Goal: Information Seeking & Learning: Check status

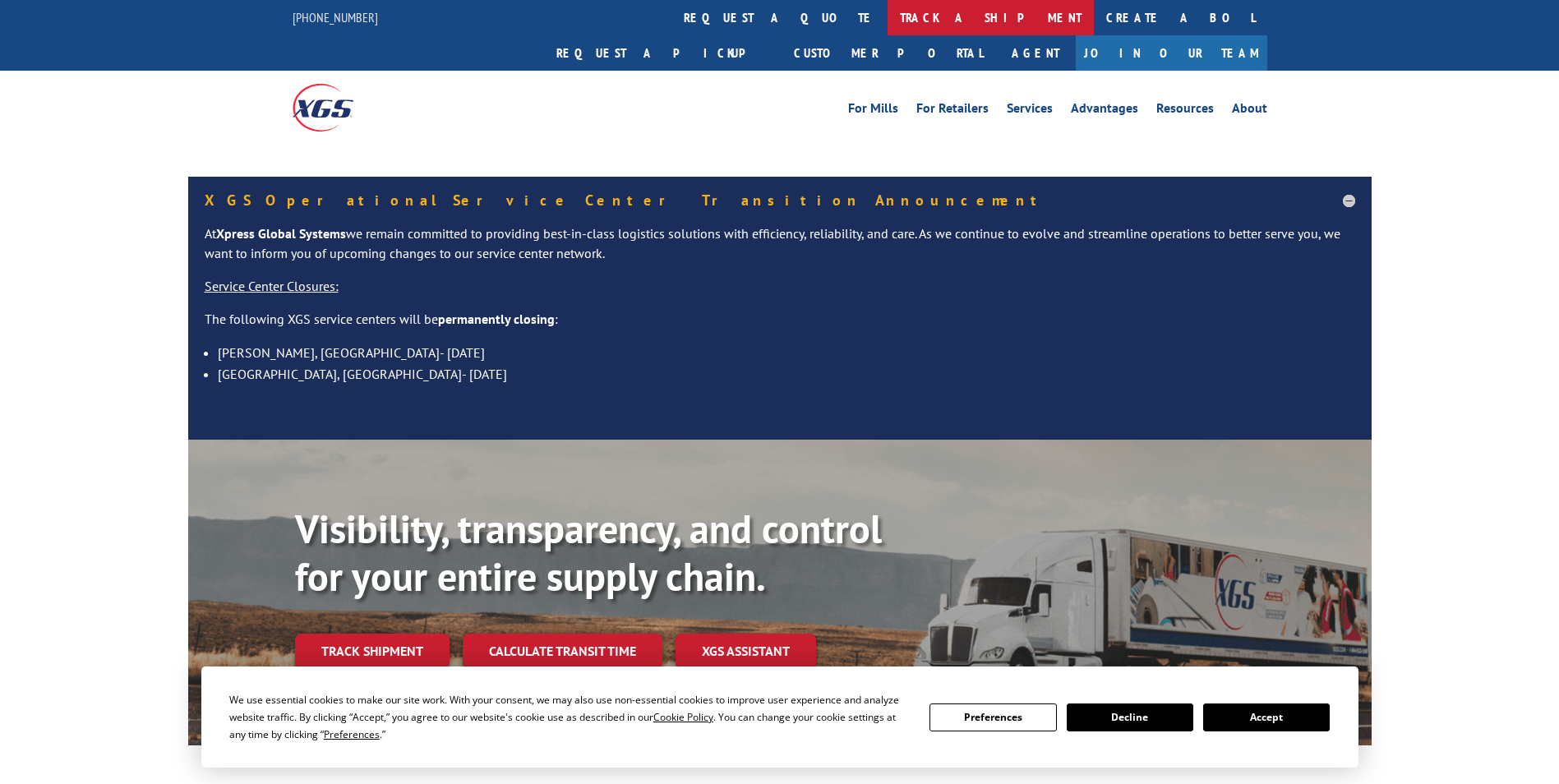
click at [888, 22] on link "track a shipment" at bounding box center [991, 17] width 207 height 35
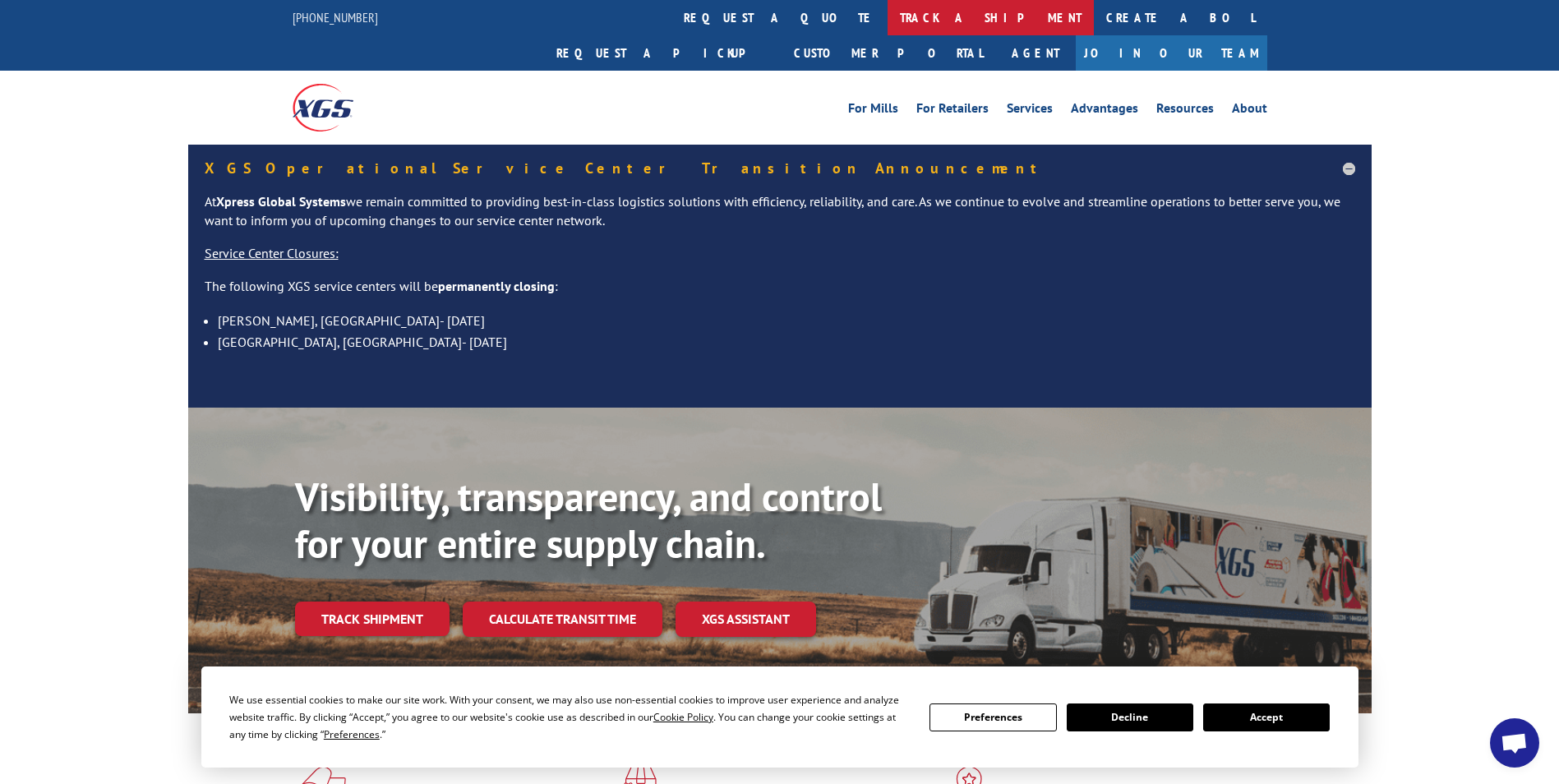
click at [888, 21] on link "track a shipment" at bounding box center [991, 17] width 207 height 35
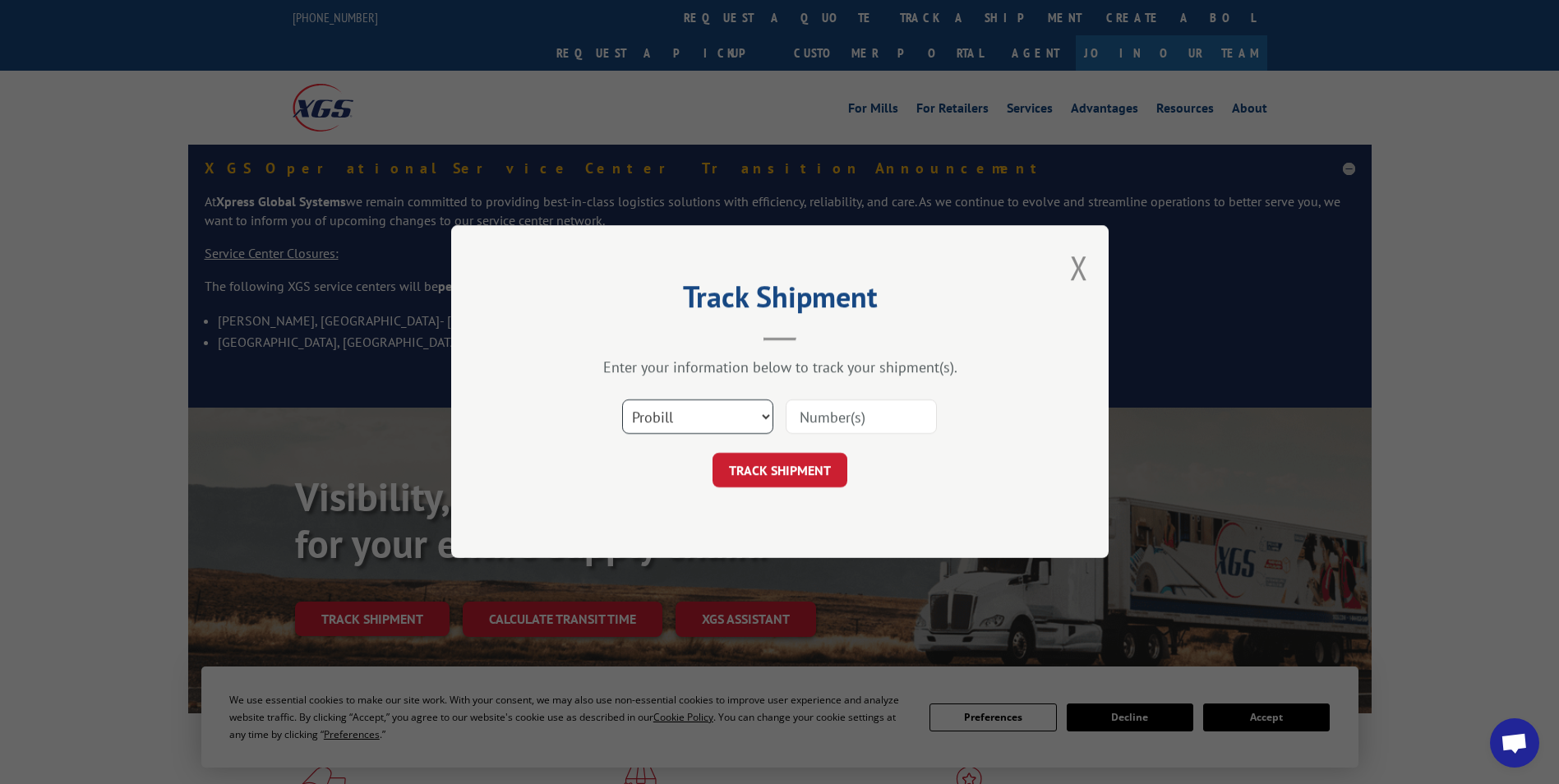
click at [729, 405] on select "Select category... Probill BOL PO" at bounding box center [698, 417] width 152 height 34
select select "po"
click at [622, 400] on select "Select category... Probill BOL PO" at bounding box center [698, 417] width 152 height 34
click at [819, 417] on input at bounding box center [862, 417] width 152 height 34
paste input "81511051"
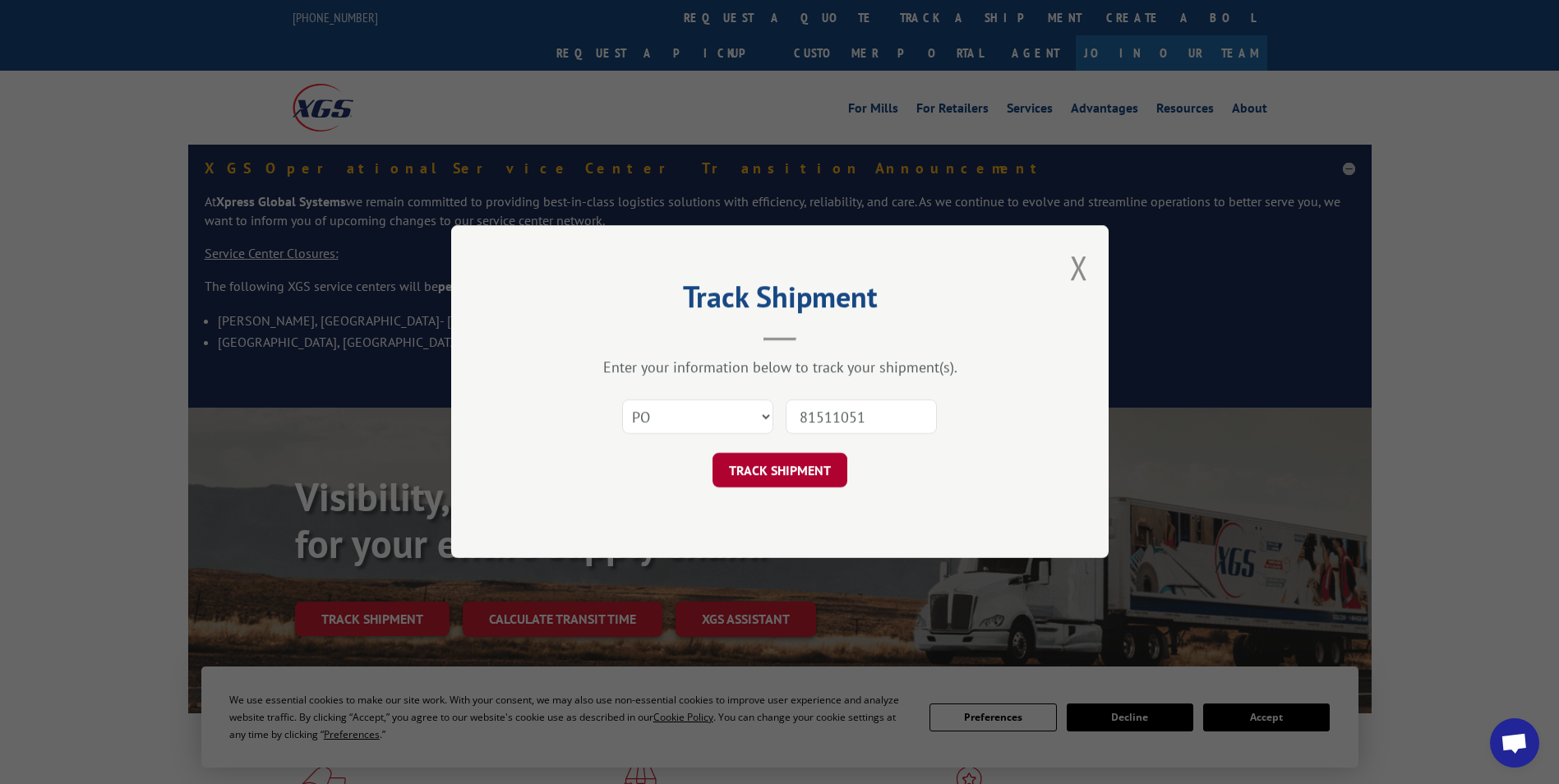
type input "81511051"
click at [797, 479] on button "TRACK SHIPMENT" at bounding box center [780, 471] width 135 height 34
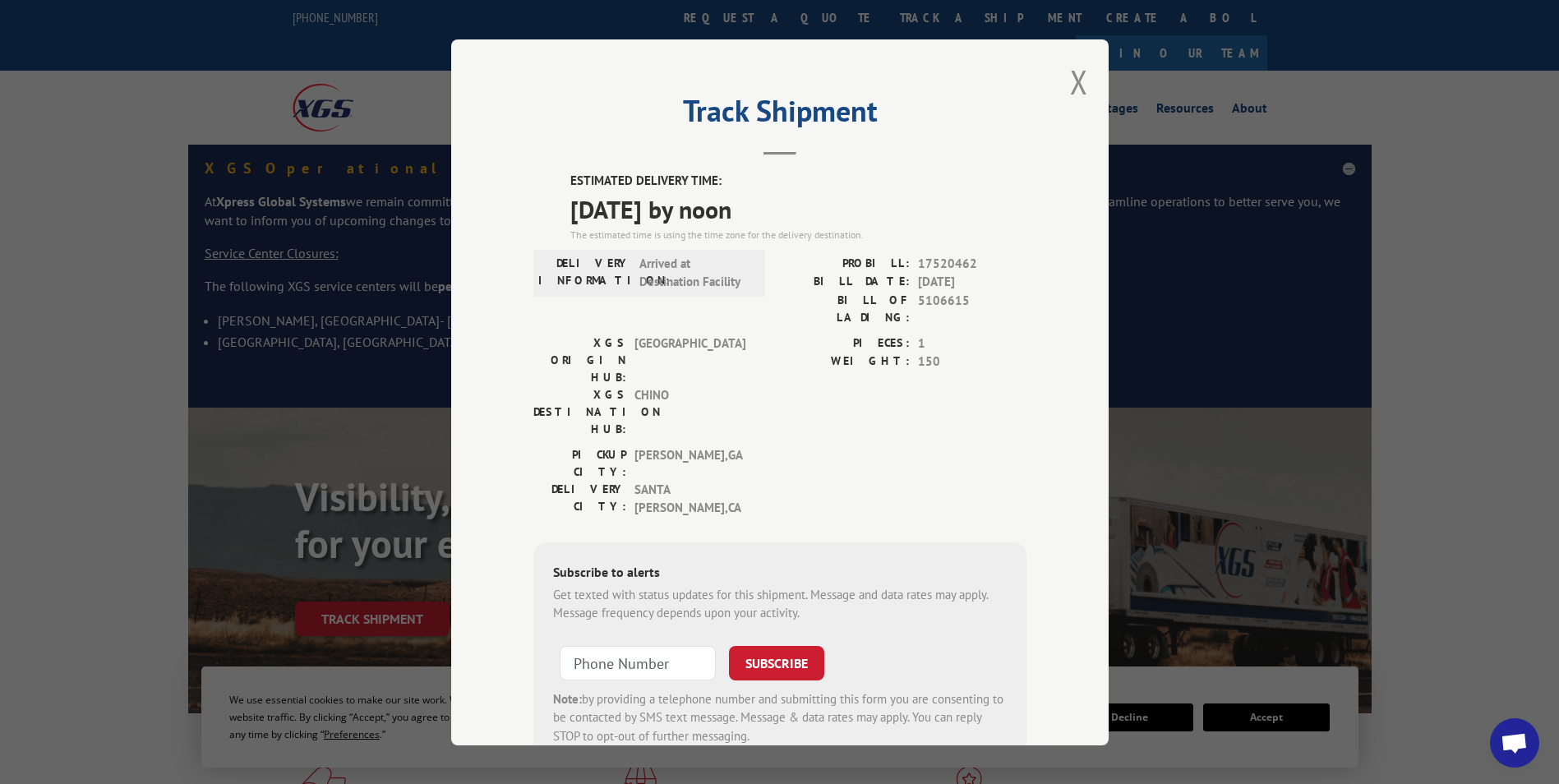
click at [1058, 87] on div "Track Shipment ESTIMATED DELIVERY TIME: [DATE] by noon The estimated time is us…" at bounding box center [780, 392] width 658 height 706
click at [1080, 82] on button "Close modal" at bounding box center [1079, 82] width 18 height 44
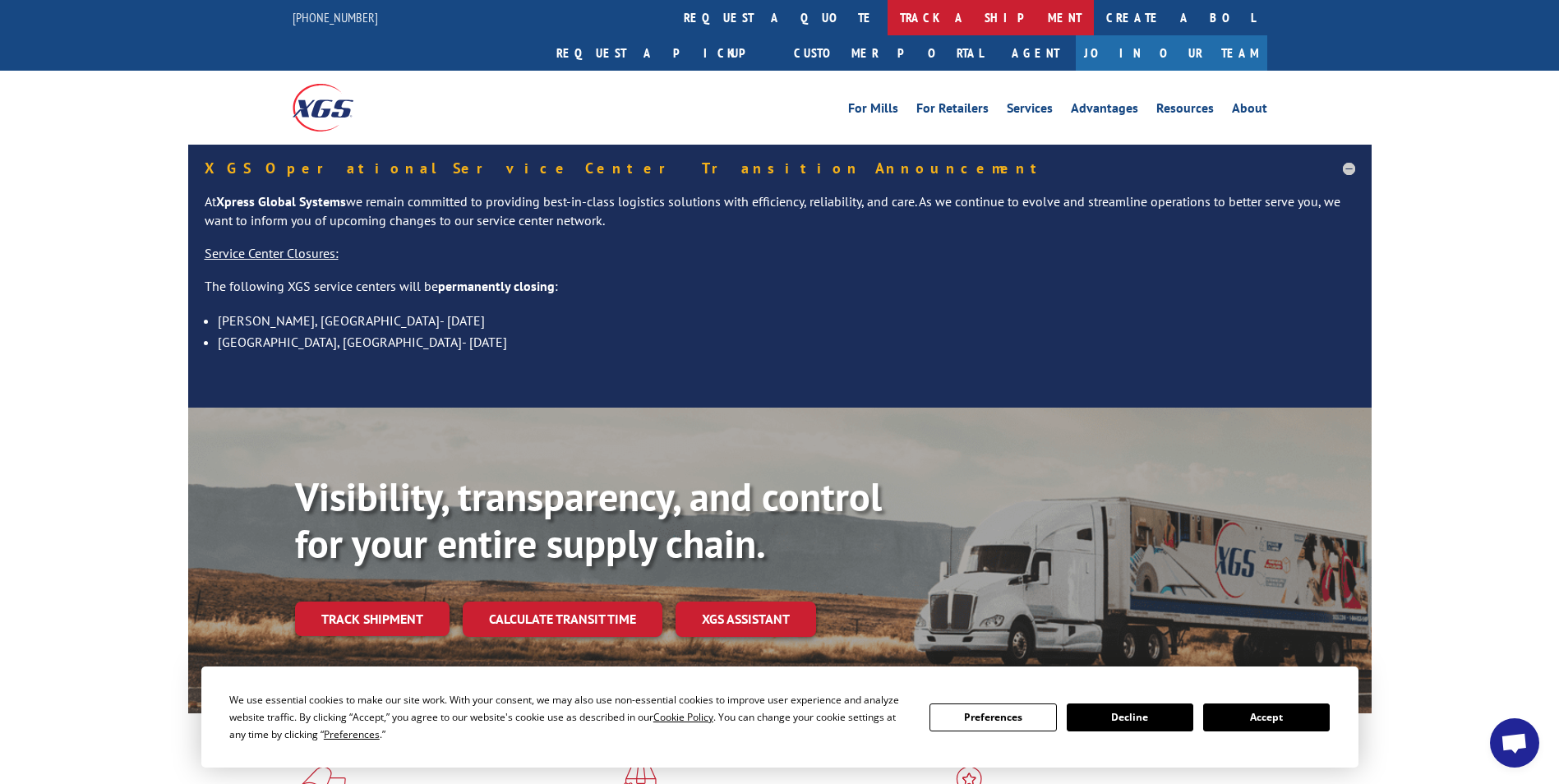
click at [888, 26] on link "track a shipment" at bounding box center [991, 17] width 207 height 35
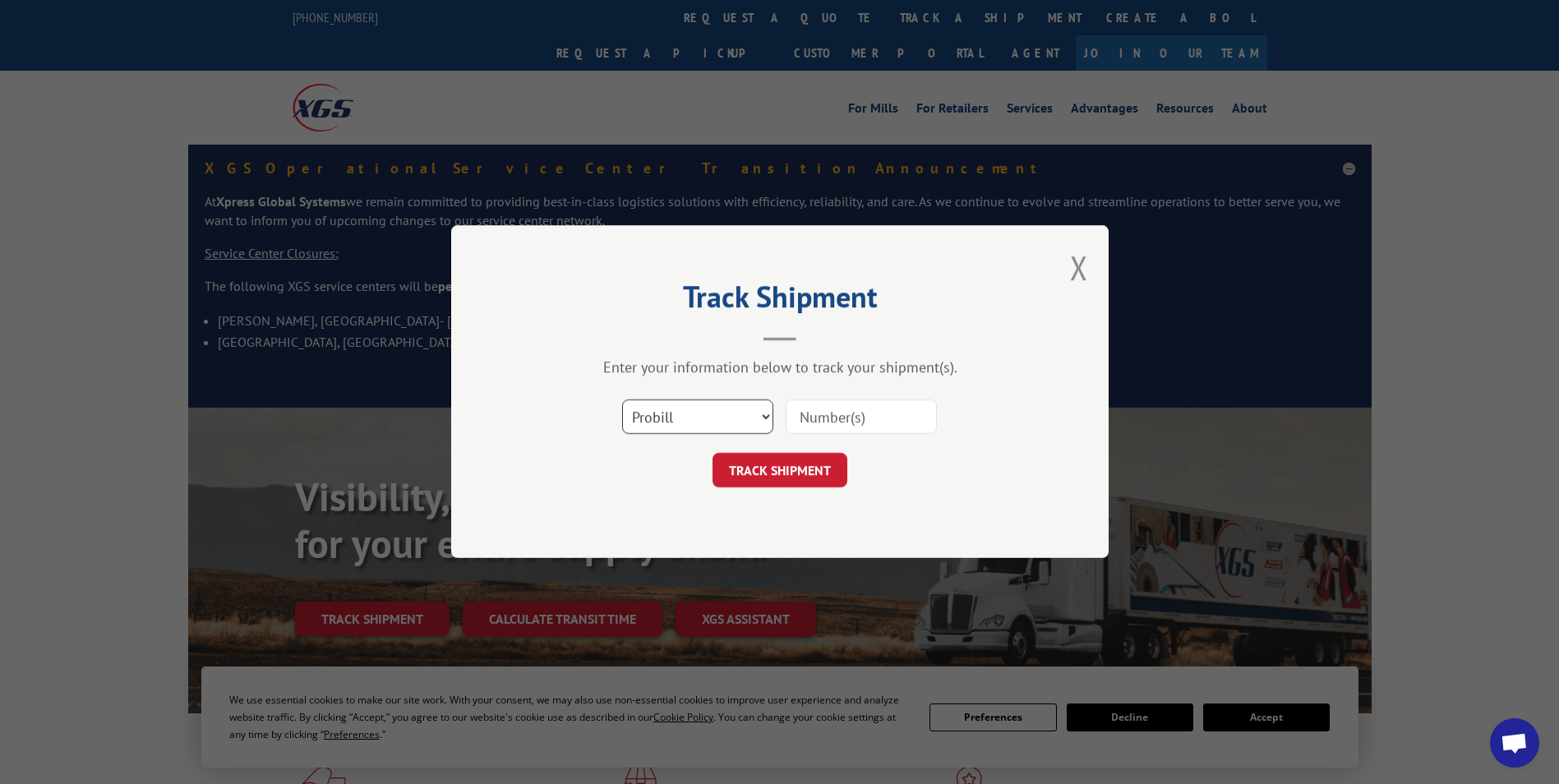
click at [691, 422] on select "Select category... Probill BOL PO" at bounding box center [698, 417] width 152 height 34
select select "po"
click at [622, 400] on select "Select category... Probill BOL PO" at bounding box center [698, 417] width 152 height 34
click at [825, 401] on input at bounding box center [862, 417] width 152 height 34
paste input "81511049"
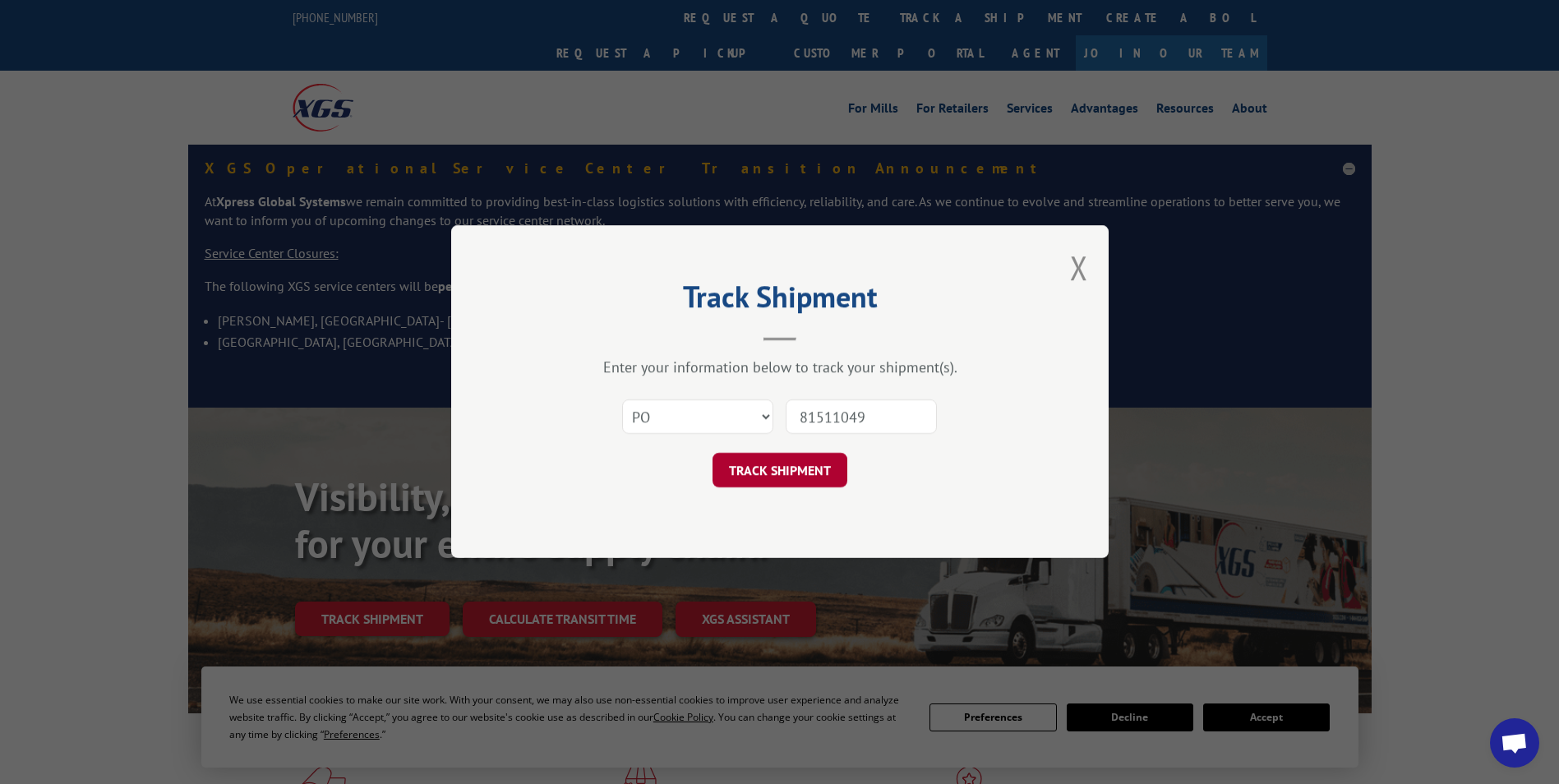
type input "81511049"
click at [789, 474] on button "TRACK SHIPMENT" at bounding box center [780, 471] width 135 height 34
